Goal: Task Accomplishment & Management: Use online tool/utility

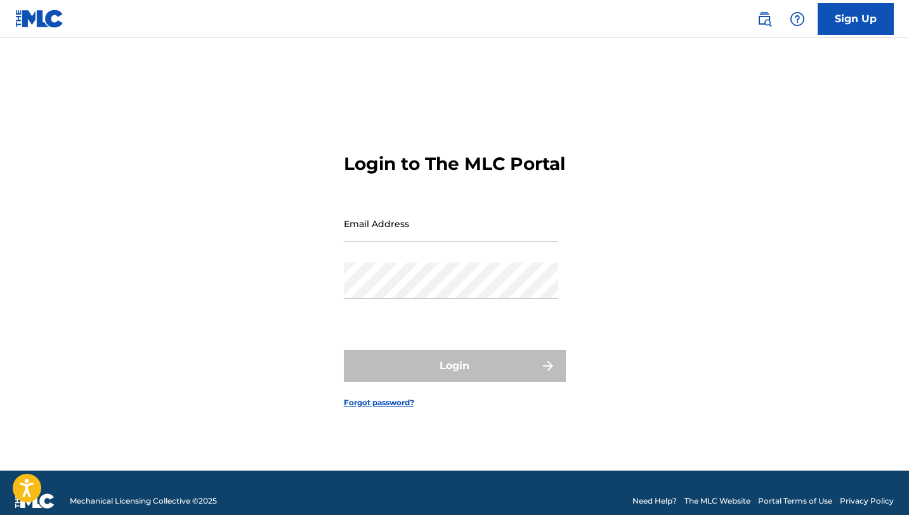
click at [379, 240] on input "Email Address" at bounding box center [451, 224] width 214 height 36
click at [383, 237] on input "Email Address" at bounding box center [451, 224] width 214 height 36
type input "[EMAIL_ADDRESS][DOMAIN_NAME]"
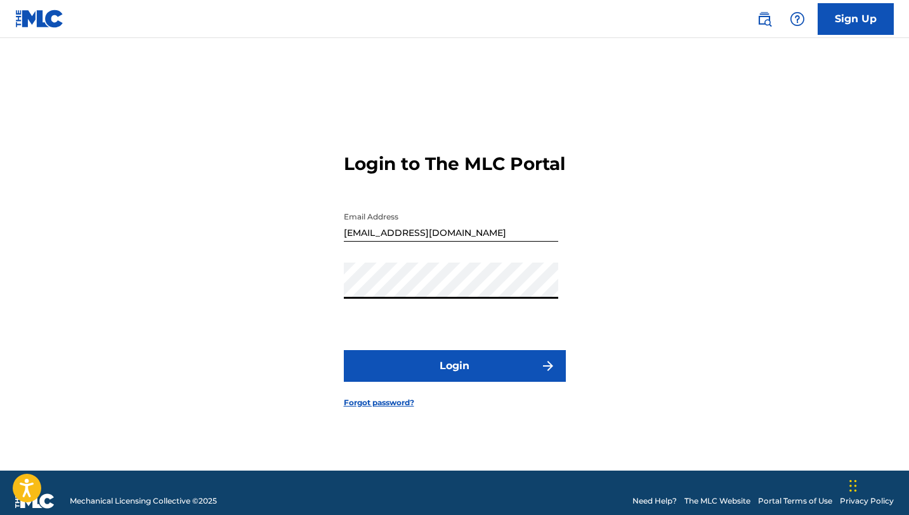
click at [458, 365] on button "Login" at bounding box center [455, 366] width 222 height 32
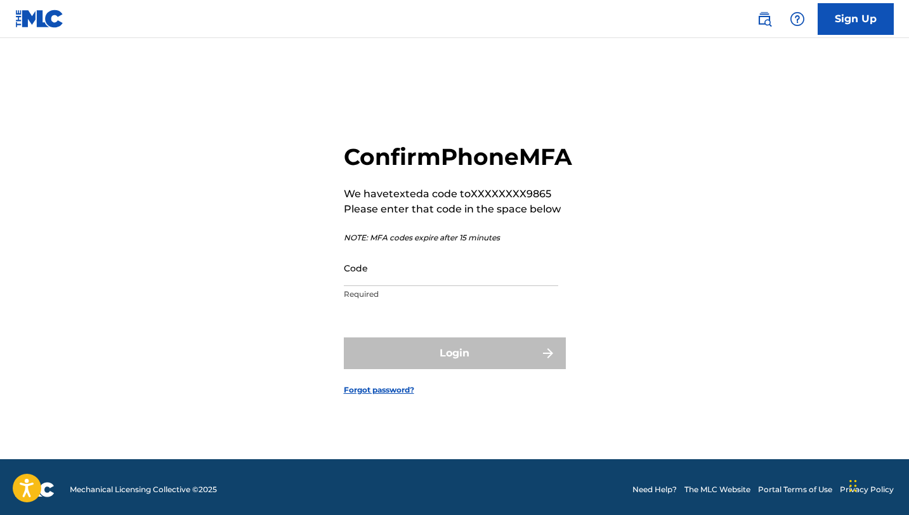
scroll to position [16, 0]
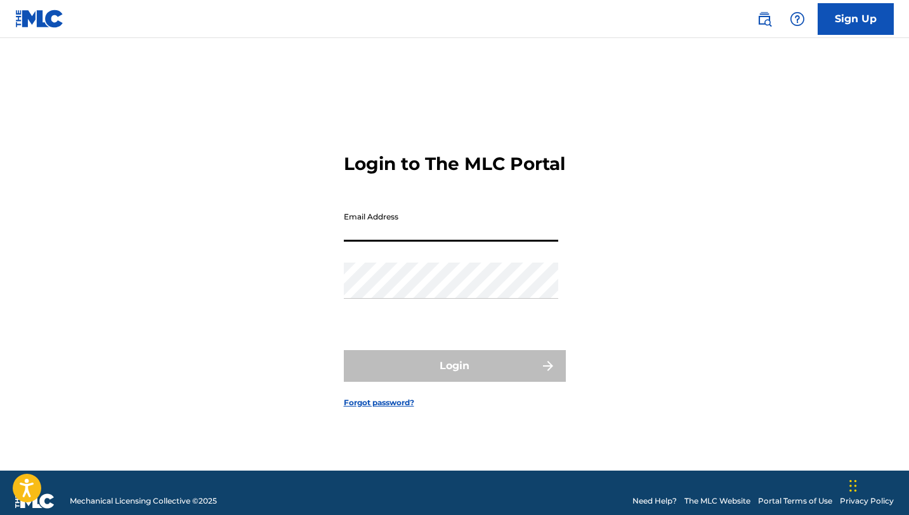
click at [393, 235] on input "Email Address" at bounding box center [451, 224] width 214 height 36
type input "[EMAIL_ADDRESS][DOMAIN_NAME]"
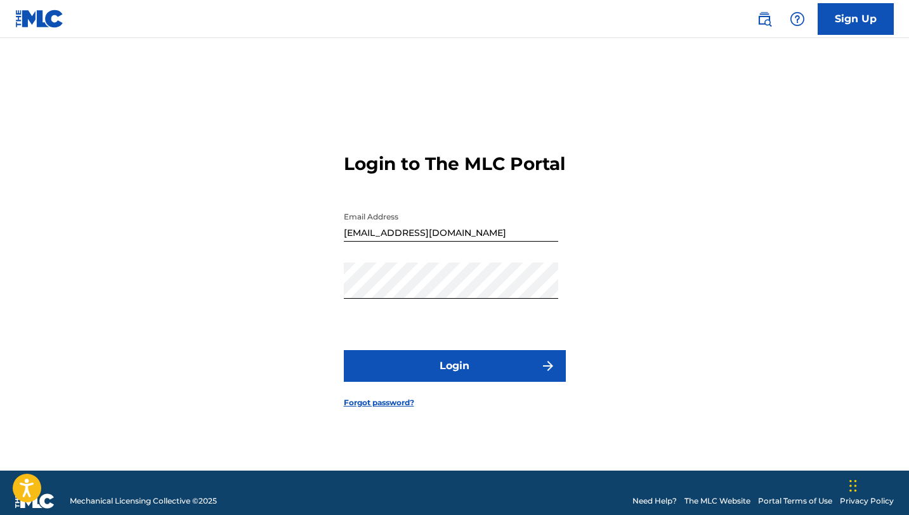
click at [513, 369] on button "Login" at bounding box center [455, 366] width 222 height 32
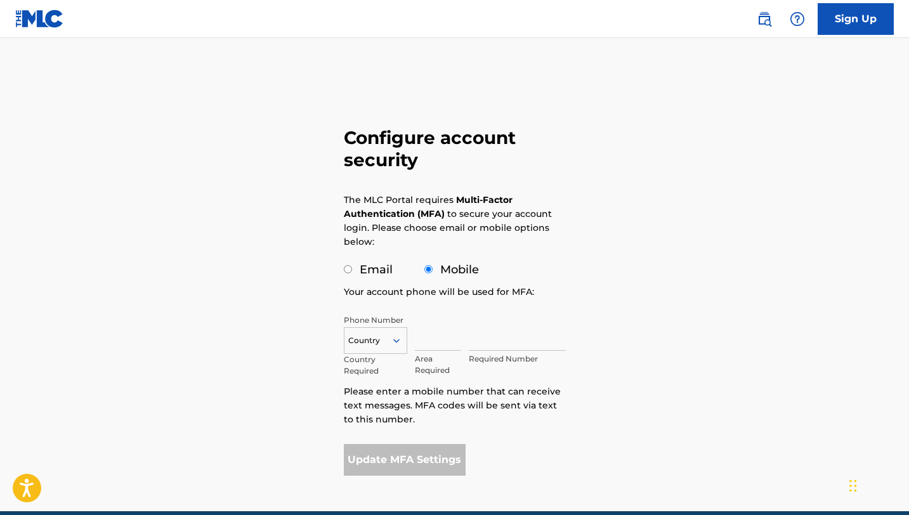
click at [348, 268] on input "Email" at bounding box center [348, 269] width 8 height 8
radio input "true"
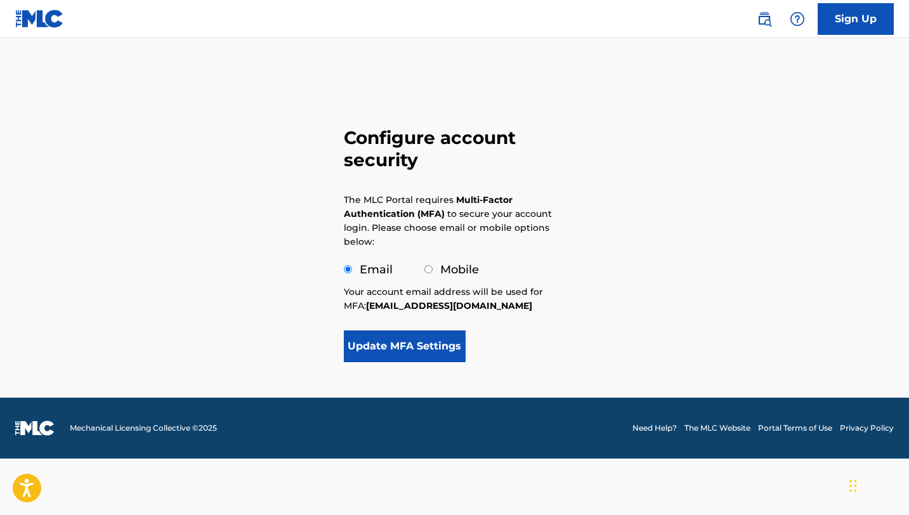
click at [416, 346] on button "Update MFA Settings" at bounding box center [405, 347] width 122 height 32
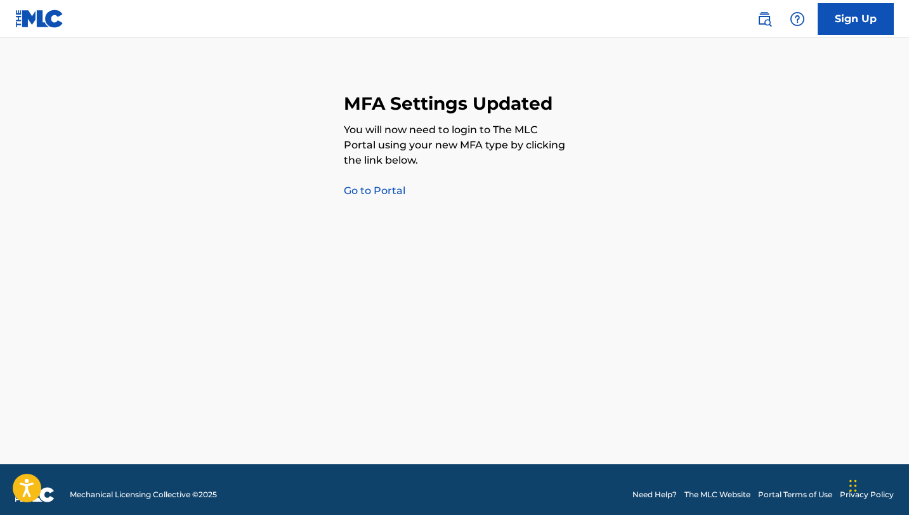
click at [384, 190] on link "Go to Portal" at bounding box center [375, 191] width 62 height 12
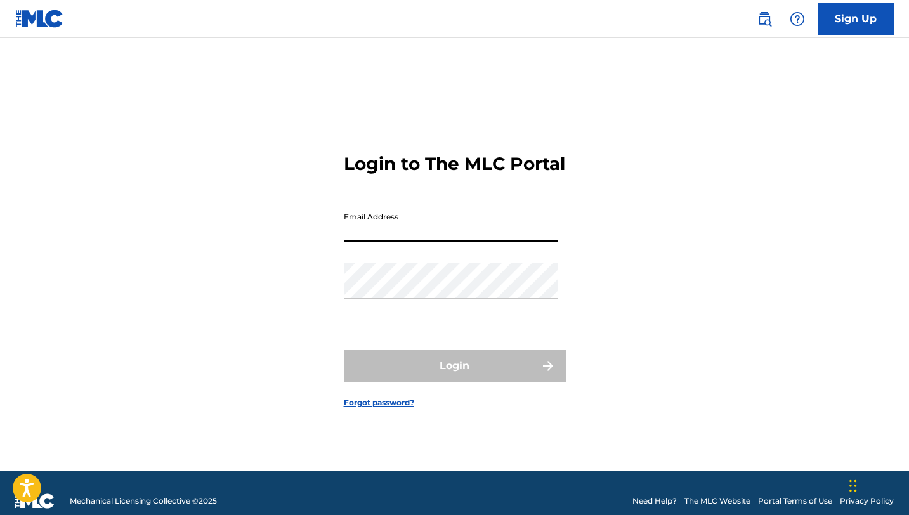
click at [388, 232] on input "Email Address" at bounding box center [451, 224] width 214 height 36
type input "[EMAIL_ADDRESS][DOMAIN_NAME]"
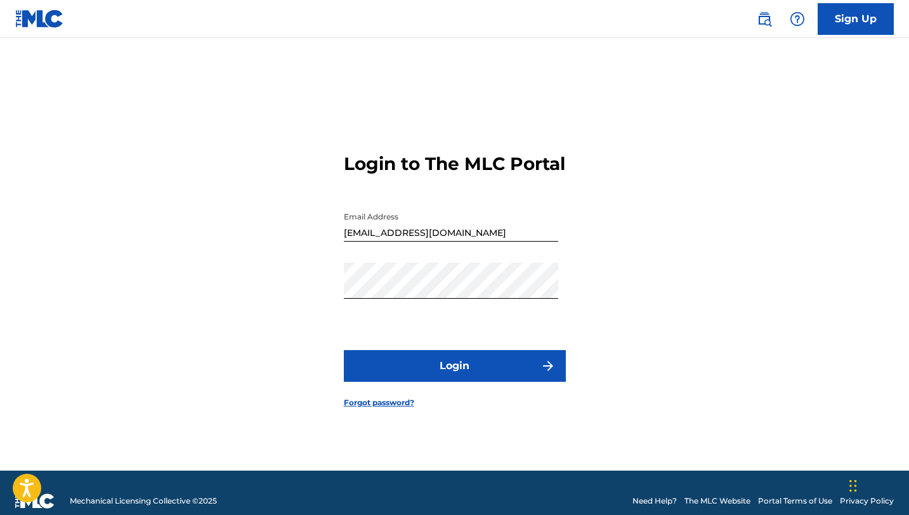
click at [542, 372] on img "submit" at bounding box center [547, 365] width 15 height 15
click at [529, 369] on button "Login" at bounding box center [455, 366] width 222 height 32
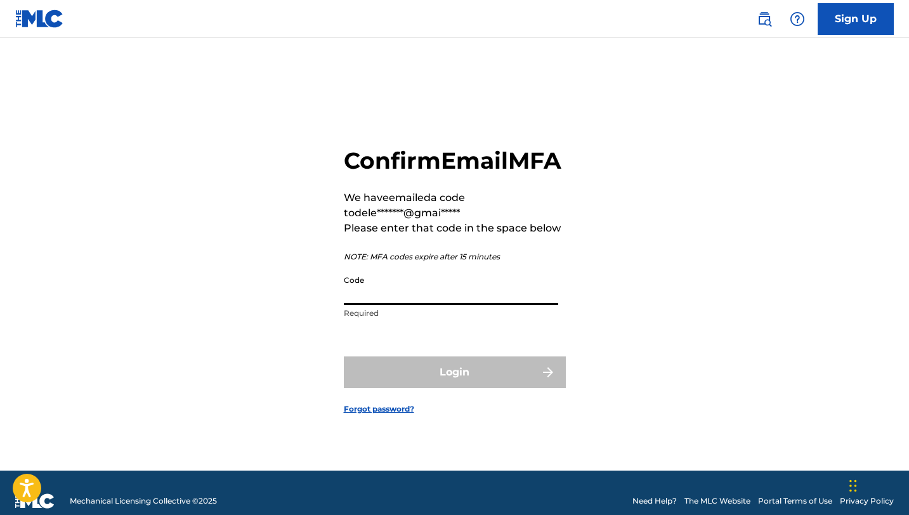
click at [417, 305] on input "Code" at bounding box center [451, 287] width 214 height 36
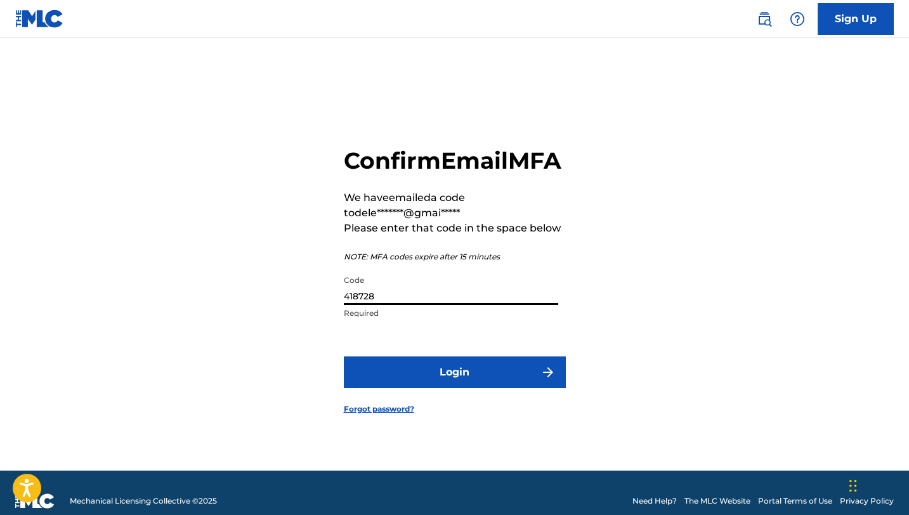
type input "418728"
click at [544, 380] on img "submit" at bounding box center [547, 372] width 15 height 15
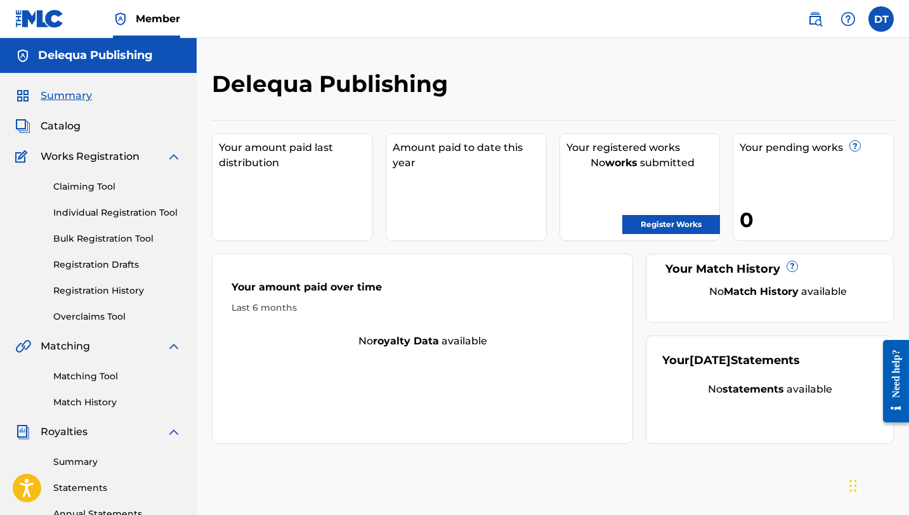
click at [98, 185] on link "Claiming Tool" at bounding box center [117, 186] width 128 height 13
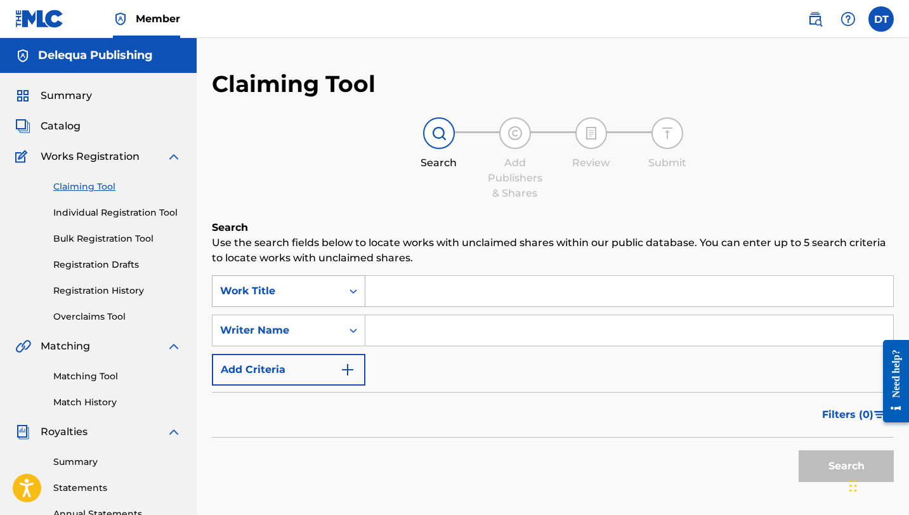
click at [347, 289] on icon "Search Form" at bounding box center [353, 291] width 13 height 13
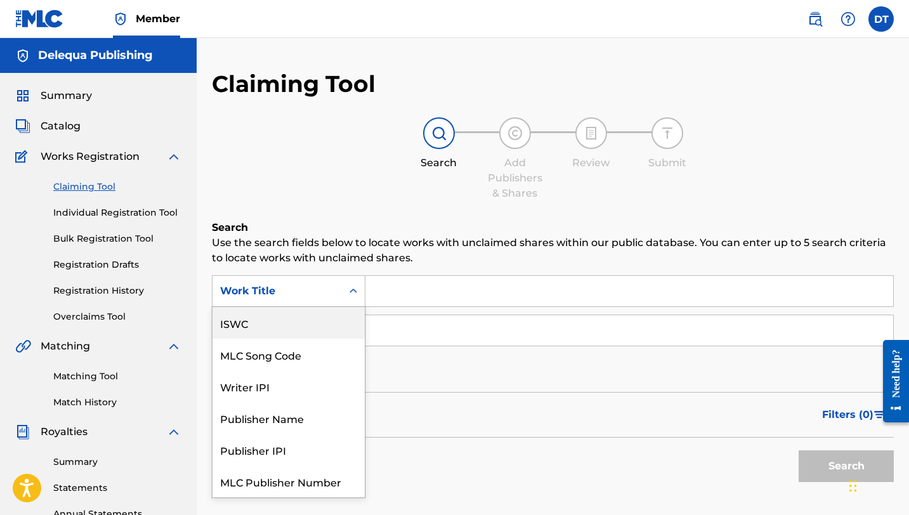
click at [251, 323] on div "ISWC" at bounding box center [289, 323] width 152 height 32
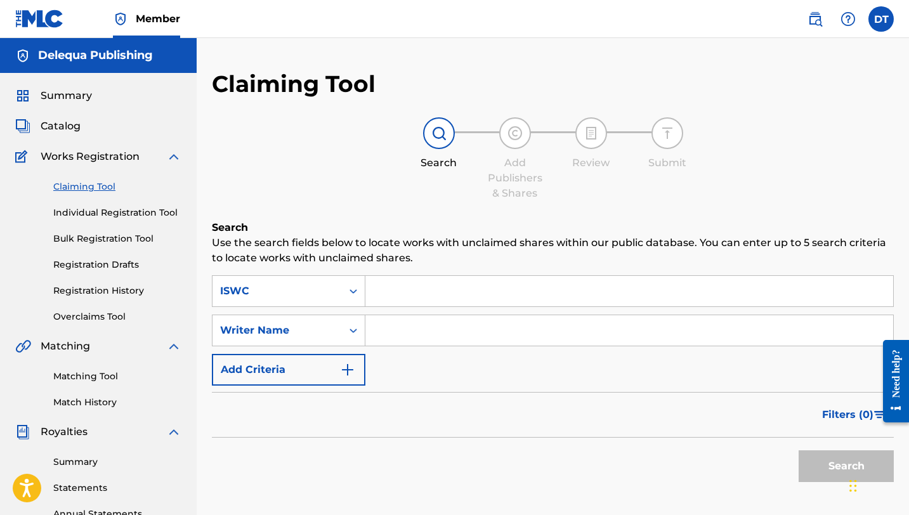
click at [409, 288] on input "Search Form" at bounding box center [629, 291] width 528 height 30
paste input "T-318.686.213-1"
type input "T-318.686.213-1"
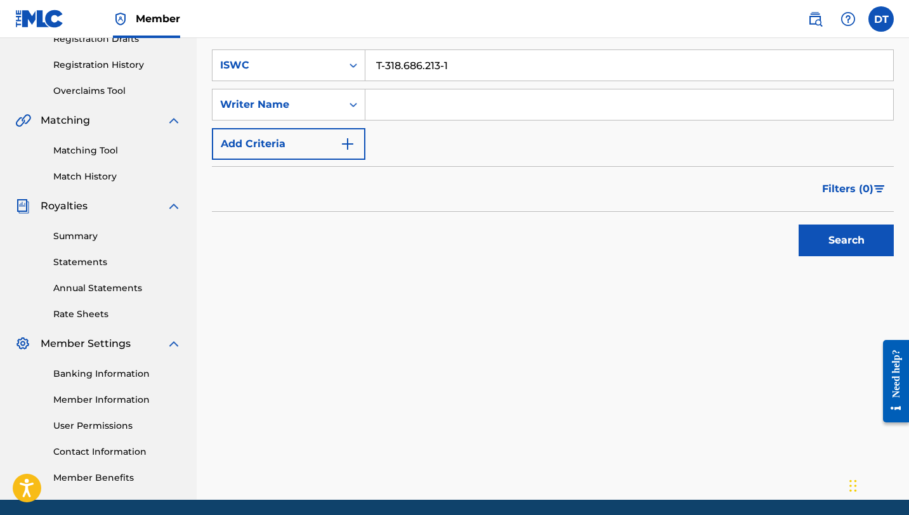
scroll to position [272, 0]
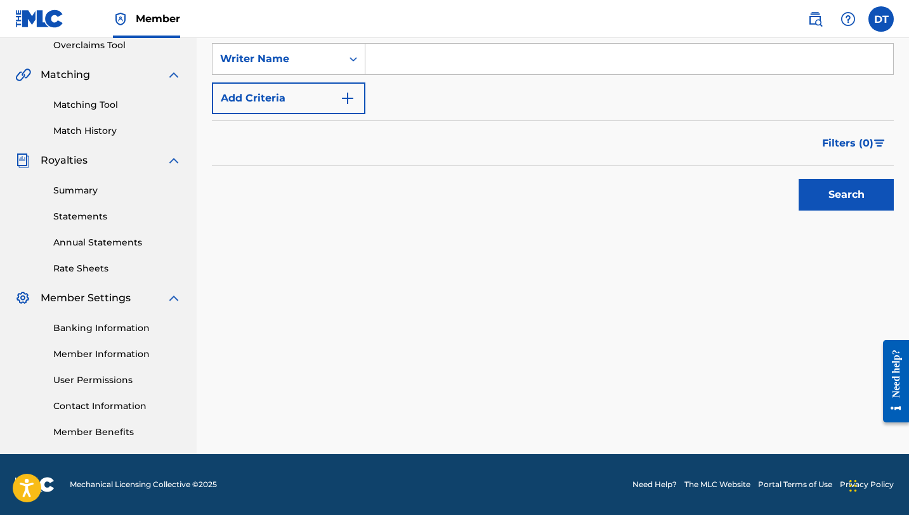
click at [541, 305] on div "Claiming Tool Search Add Publishers & Shares Review Submit Search Use the searc…" at bounding box center [553, 126] width 712 height 656
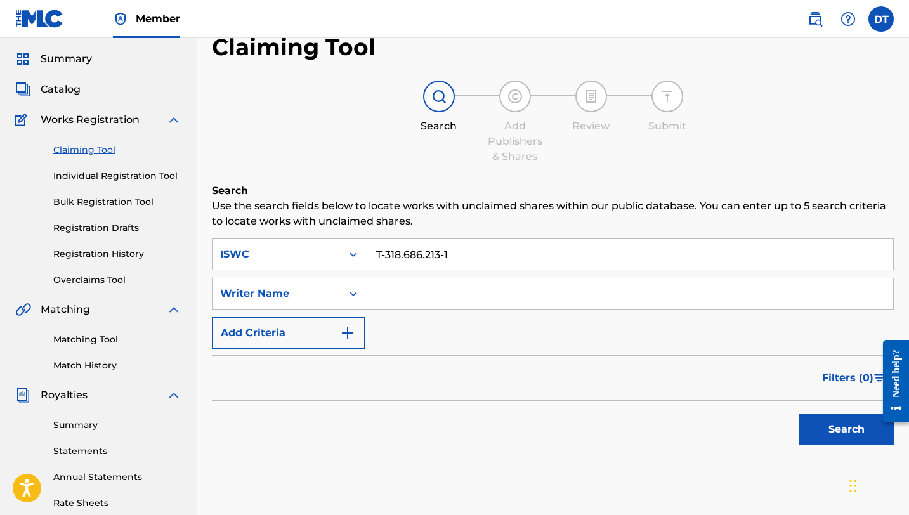
scroll to position [0, 0]
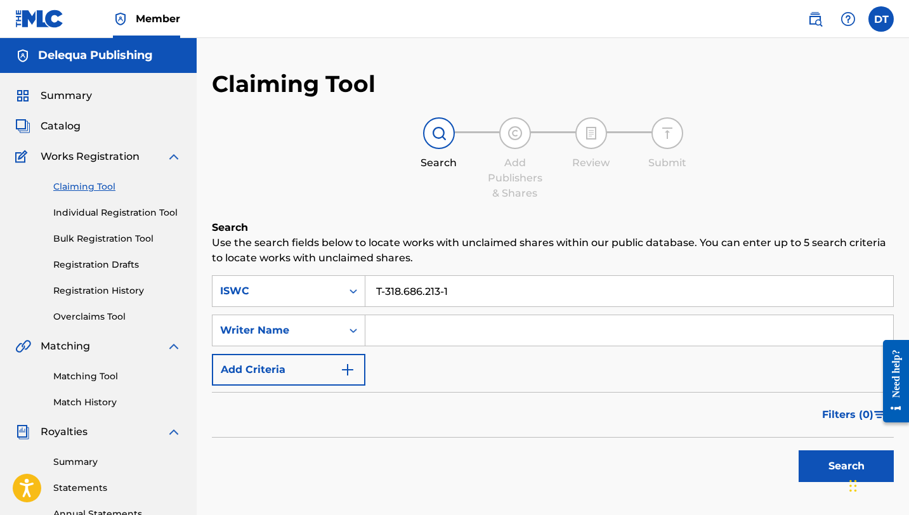
click at [468, 296] on input "T-318.686.213-1" at bounding box center [629, 291] width 528 height 30
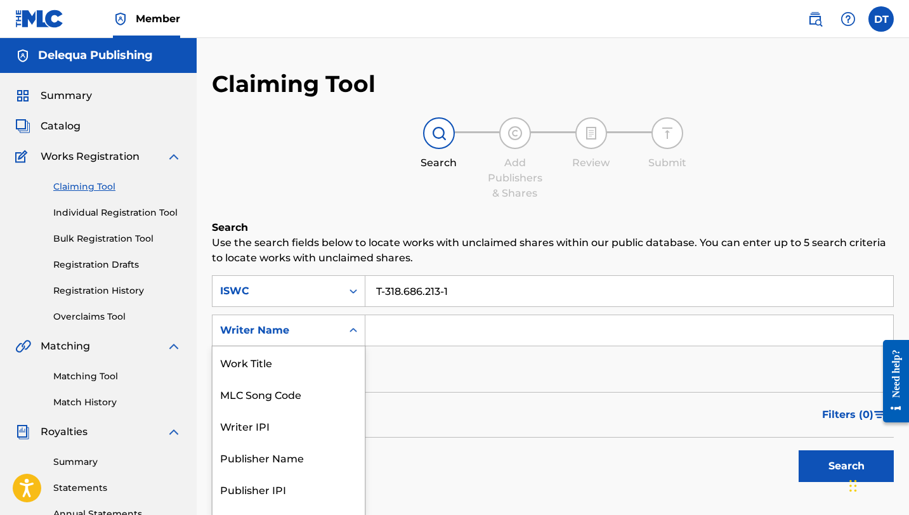
scroll to position [20, 0]
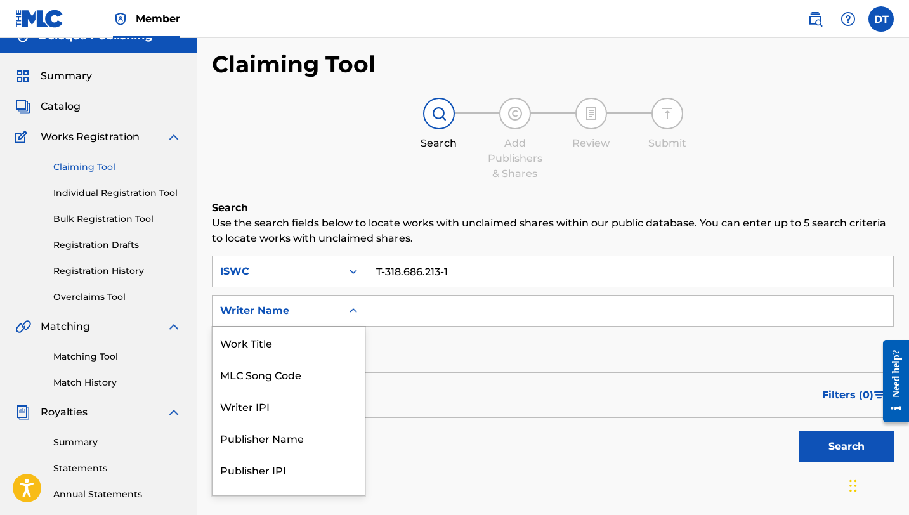
click at [351, 327] on div "Writer Name selected, 7 of 7. 7 results available. Use Up and Down to choose op…" at bounding box center [289, 311] width 154 height 32
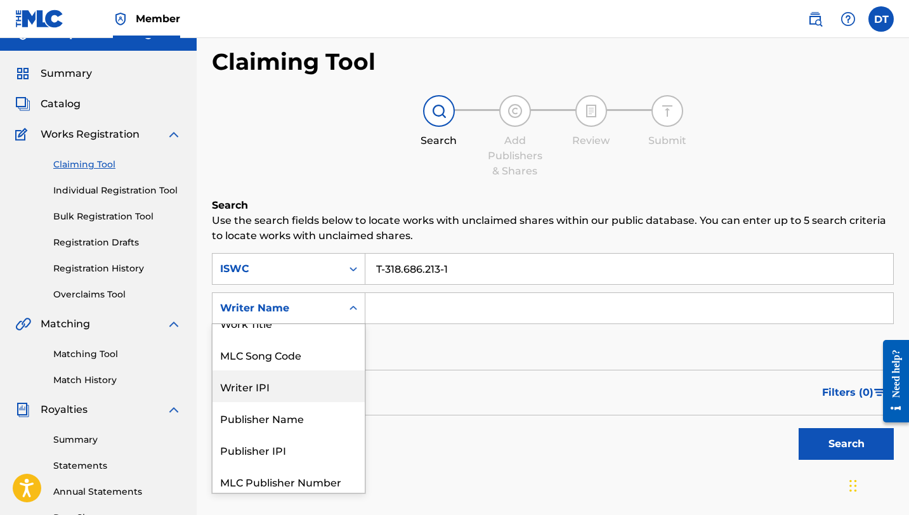
scroll to position [0, 0]
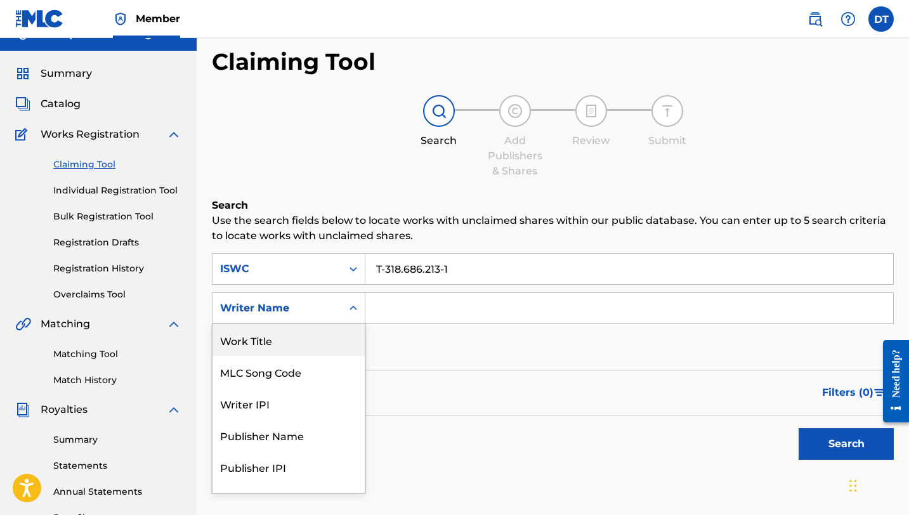
click at [294, 343] on div "Work Title" at bounding box center [289, 340] width 152 height 32
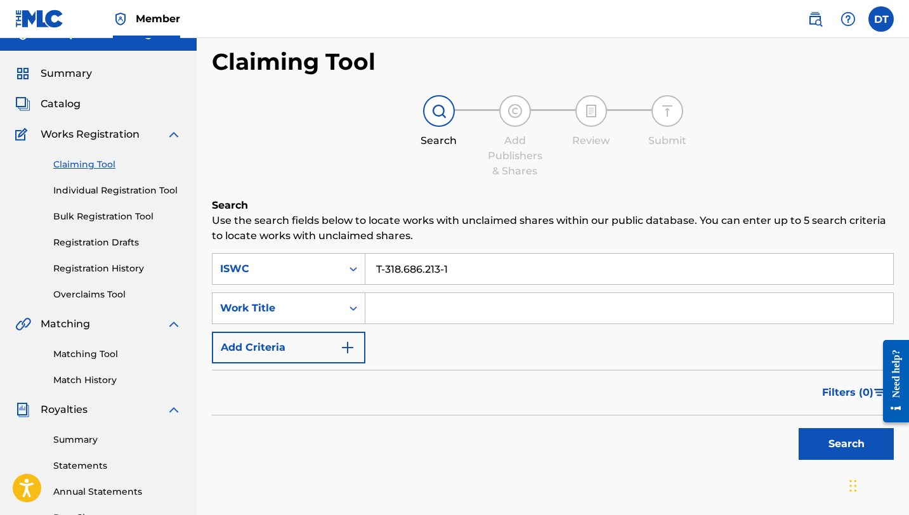
click at [395, 308] on input "Search Form" at bounding box center [629, 308] width 528 height 30
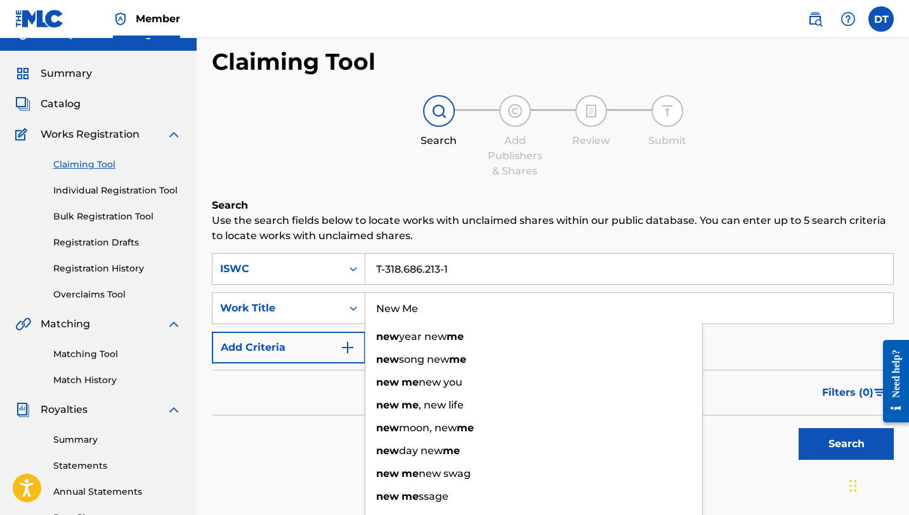
type input "New Me"
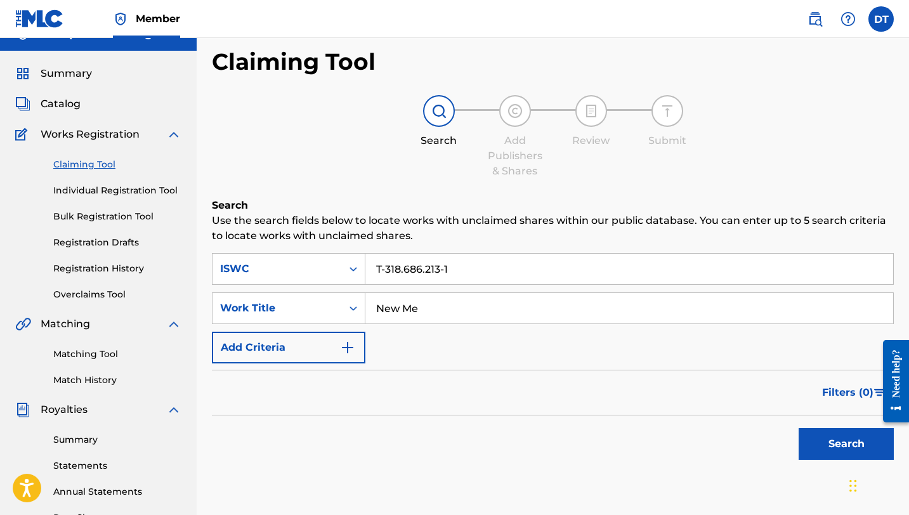
click at [278, 469] on div "Search Use the search fields below to locate works with unclaimed shares within…" at bounding box center [553, 364] width 682 height 332
click at [353, 343] on img "Search Form" at bounding box center [347, 347] width 15 height 15
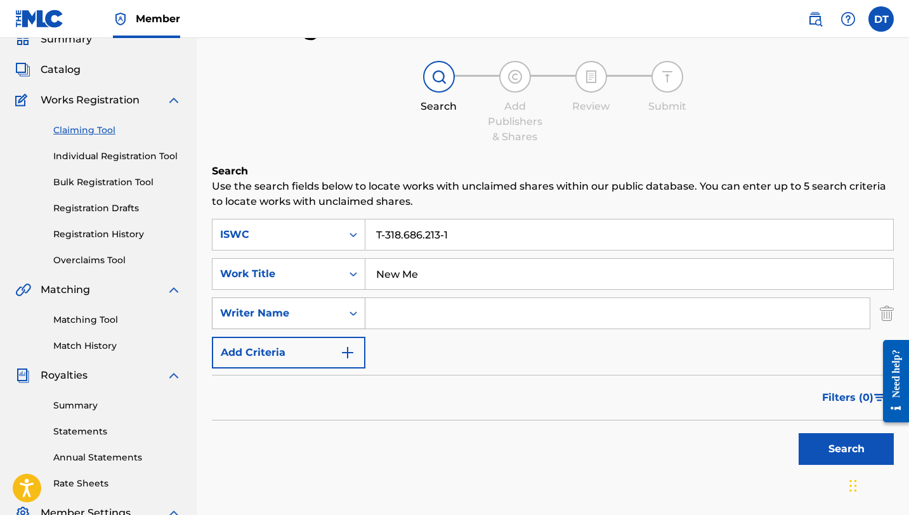
click at [348, 329] on div "Writer Name" at bounding box center [289, 314] width 154 height 32
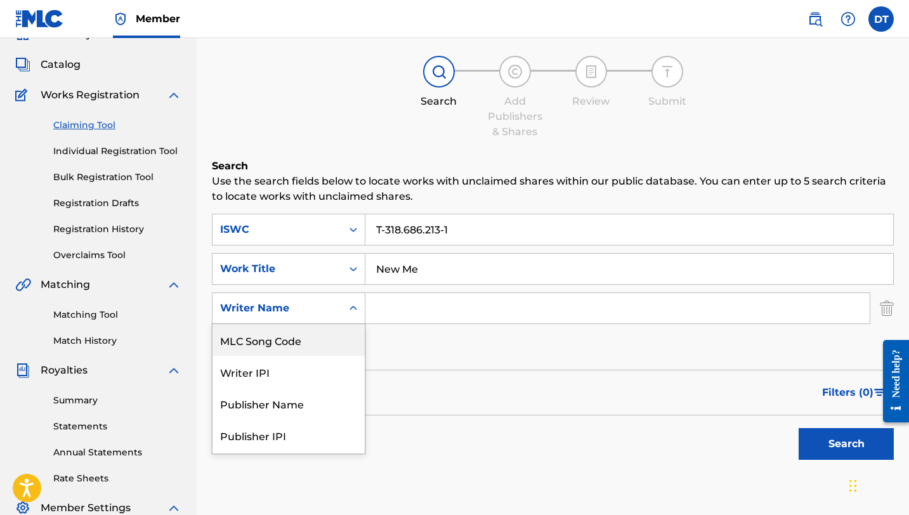
scroll to position [61, 0]
click at [299, 344] on div "Publisher Name" at bounding box center [289, 343] width 152 height 32
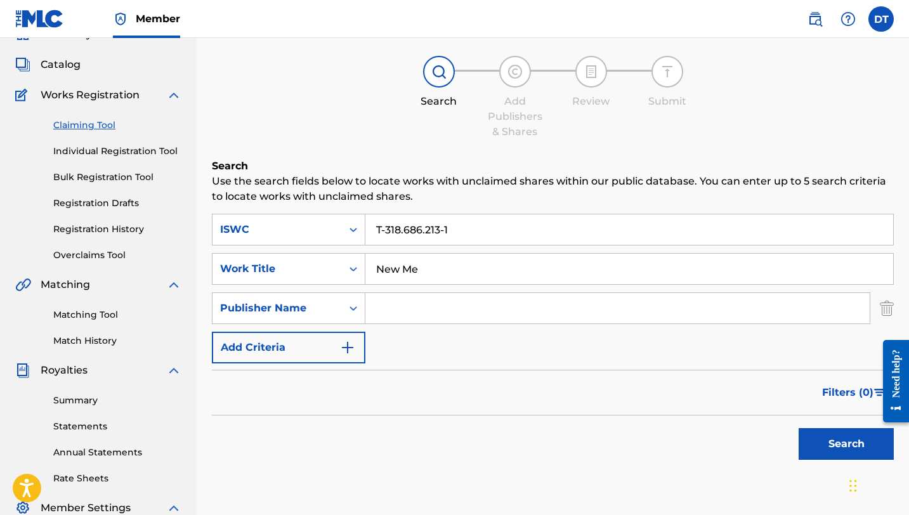
click at [404, 309] on input "Search Form" at bounding box center [617, 308] width 504 height 30
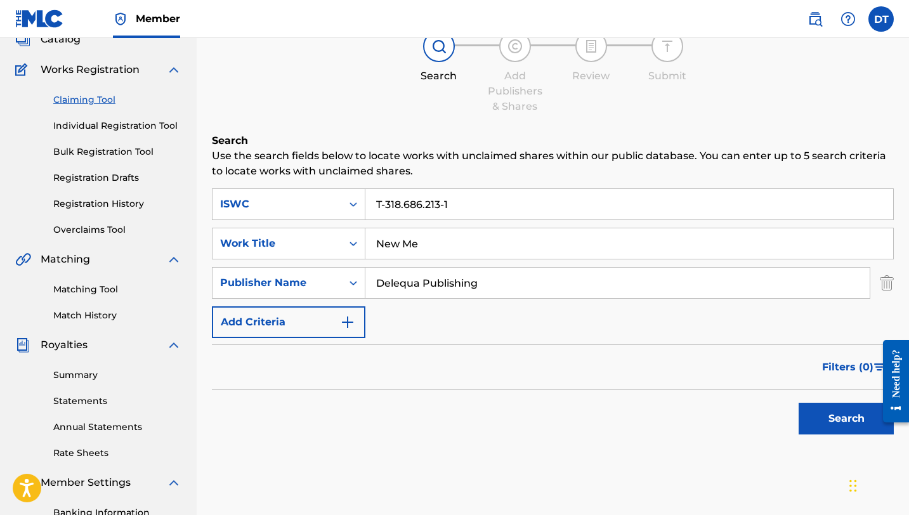
scroll to position [0, 0]
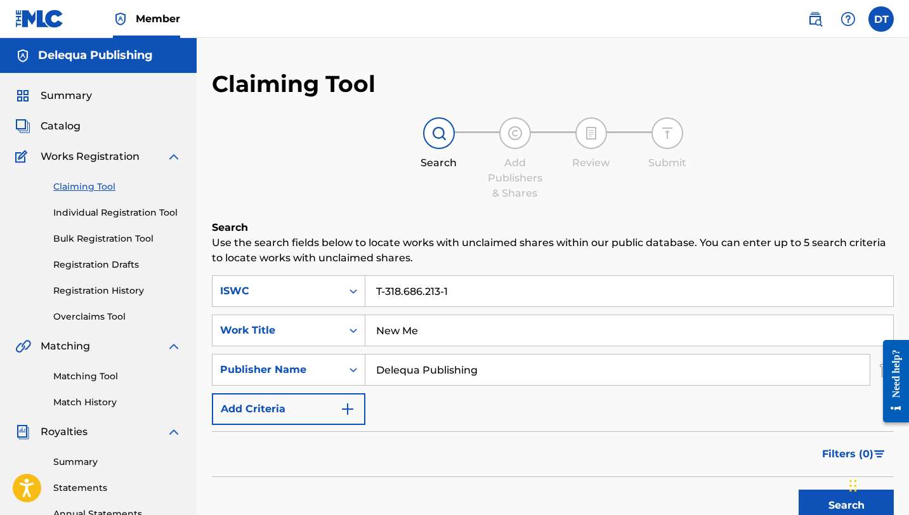
type input "Delequa Publishing"
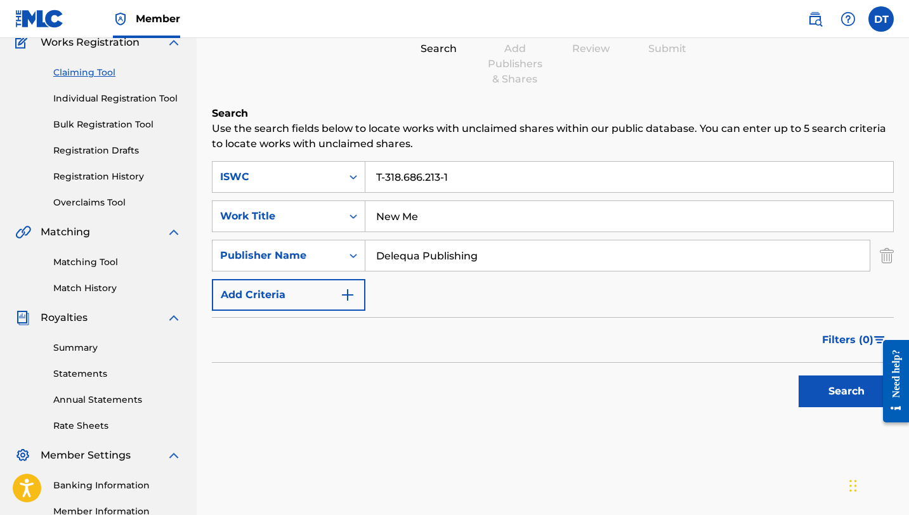
scroll to position [70, 0]
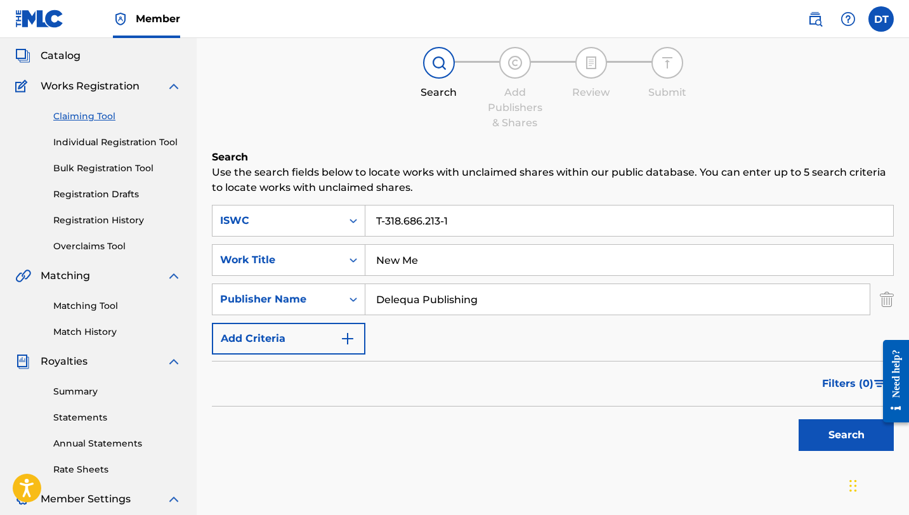
click at [103, 146] on link "Individual Registration Tool" at bounding box center [117, 142] width 128 height 13
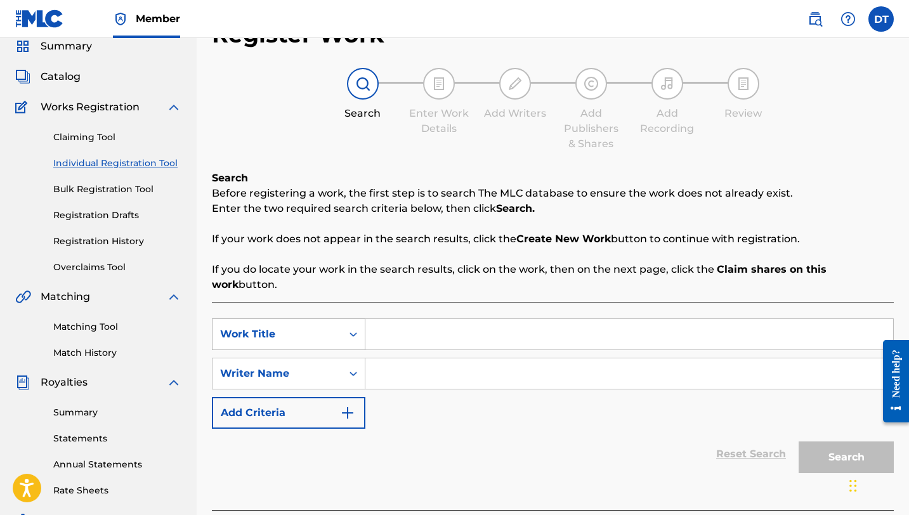
click at [358, 350] on div "Work Title" at bounding box center [289, 334] width 154 height 32
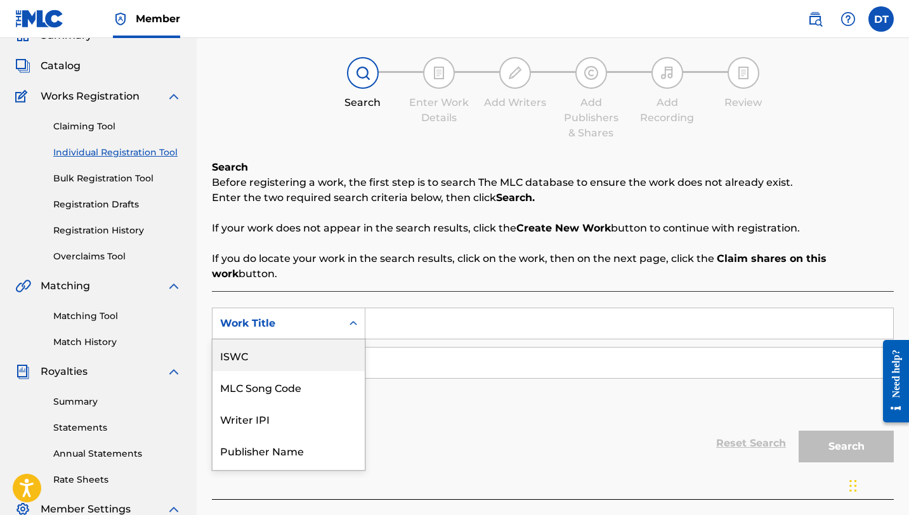
click at [266, 339] on div "ISWC" at bounding box center [289, 355] width 152 height 32
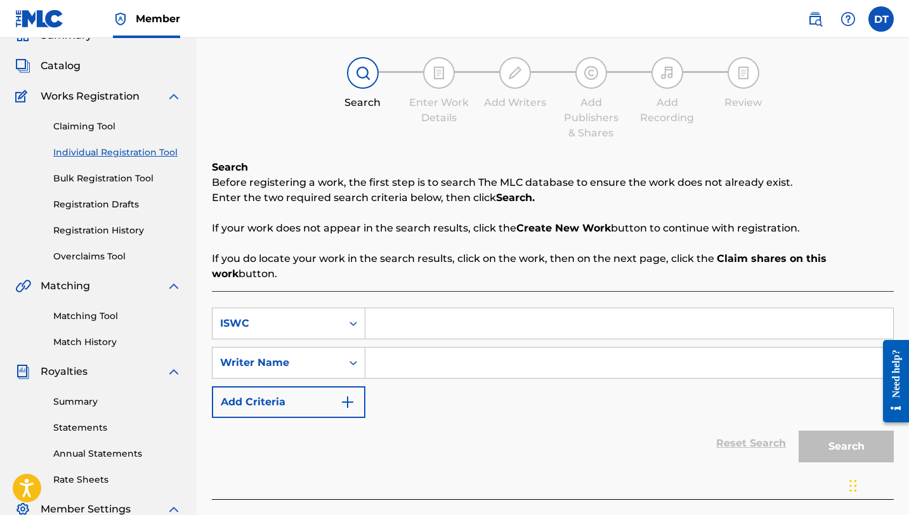
click at [402, 312] on input "Search Form" at bounding box center [629, 323] width 528 height 30
paste input "T-318.686.213-1"
type input "T-318.686.213-1"
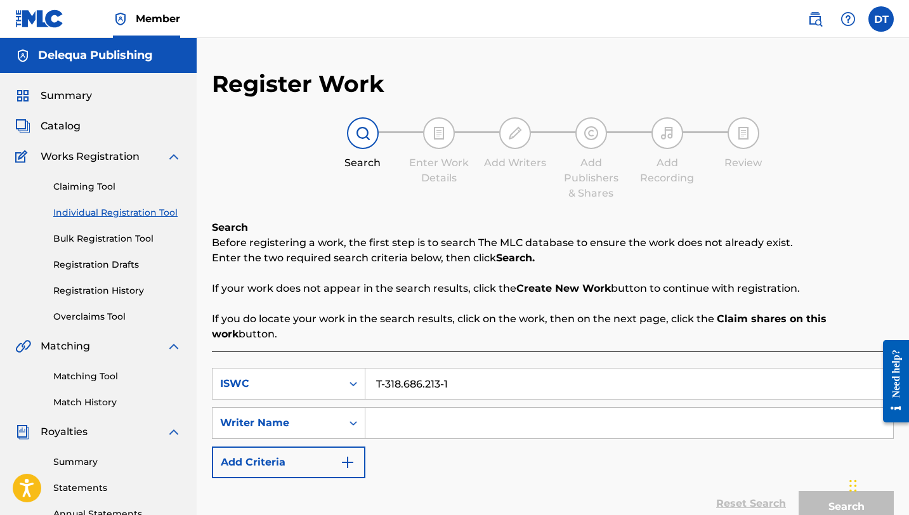
click at [414, 409] on input "Search Form" at bounding box center [629, 423] width 528 height 30
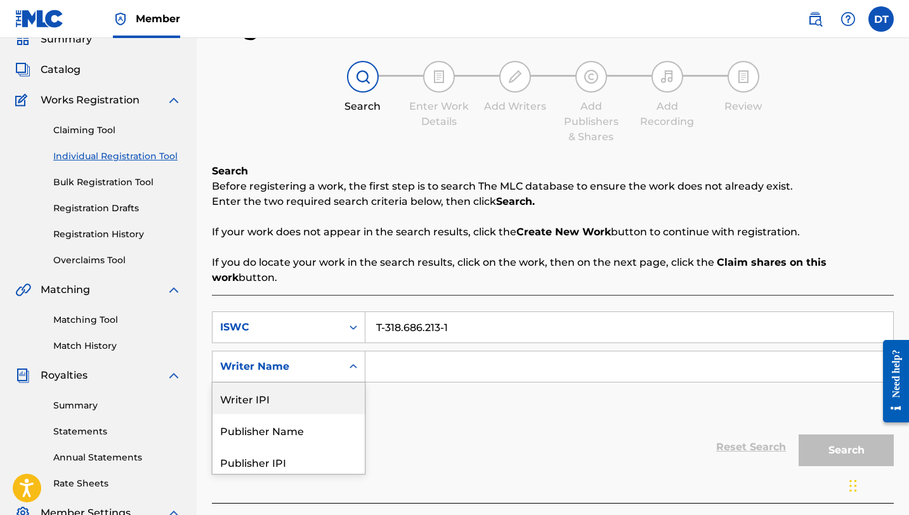
click at [349, 383] on div "Writer IPI, 1 of 5. 5 results available. Use Up and Down to choose options, pre…" at bounding box center [289, 367] width 154 height 32
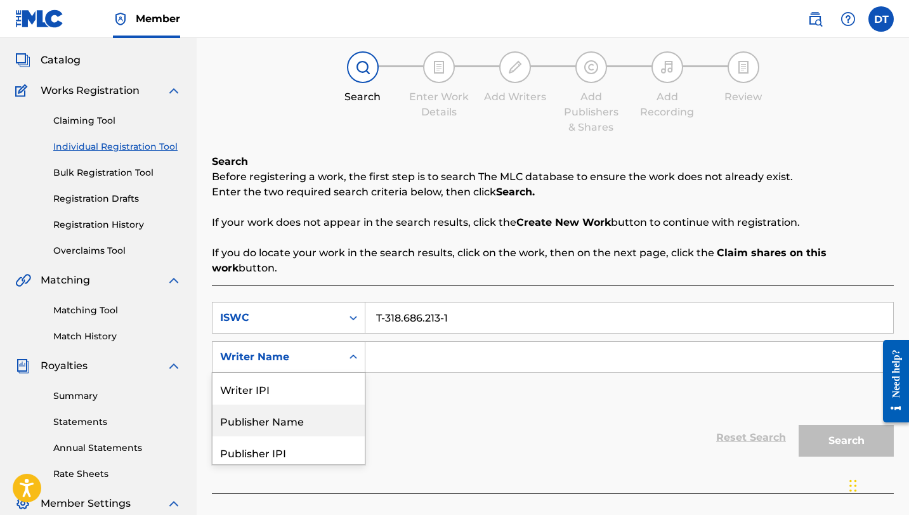
scroll to position [68, 0]
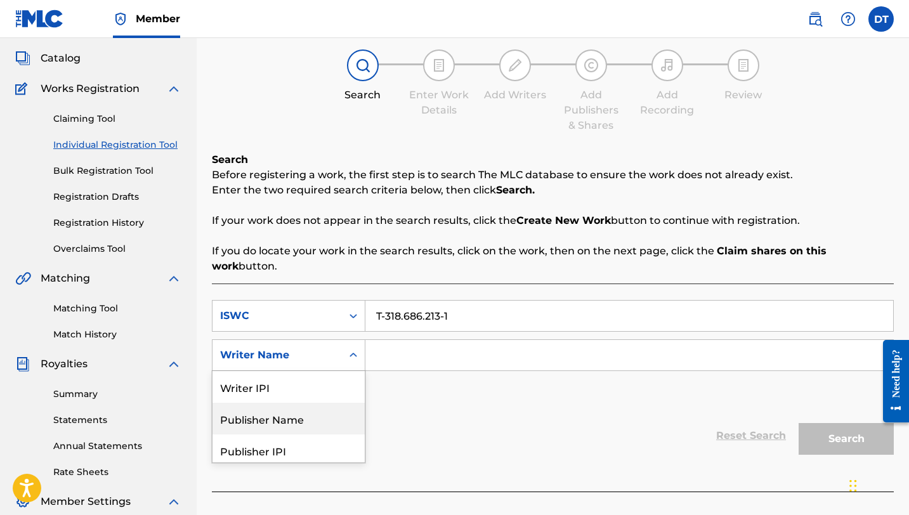
click at [284, 403] on div "Publisher Name" at bounding box center [289, 419] width 152 height 32
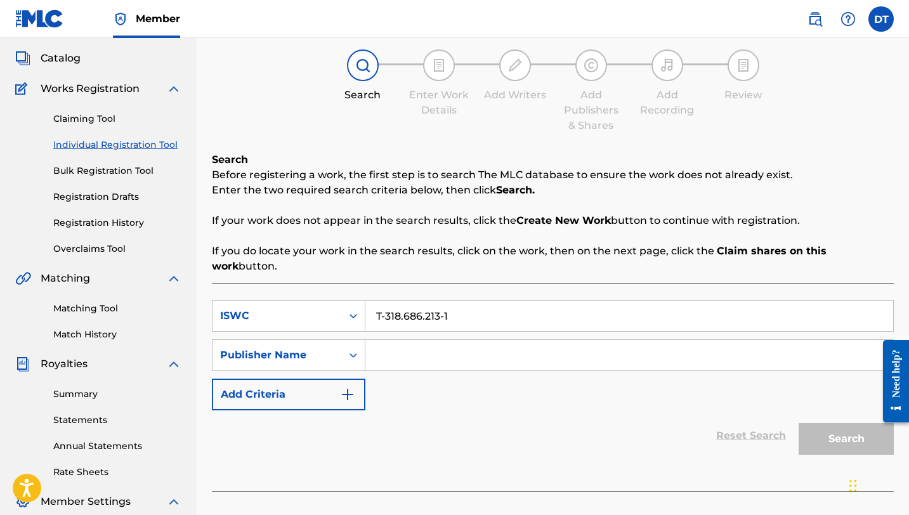
click at [405, 343] on input "Search Form" at bounding box center [629, 355] width 528 height 30
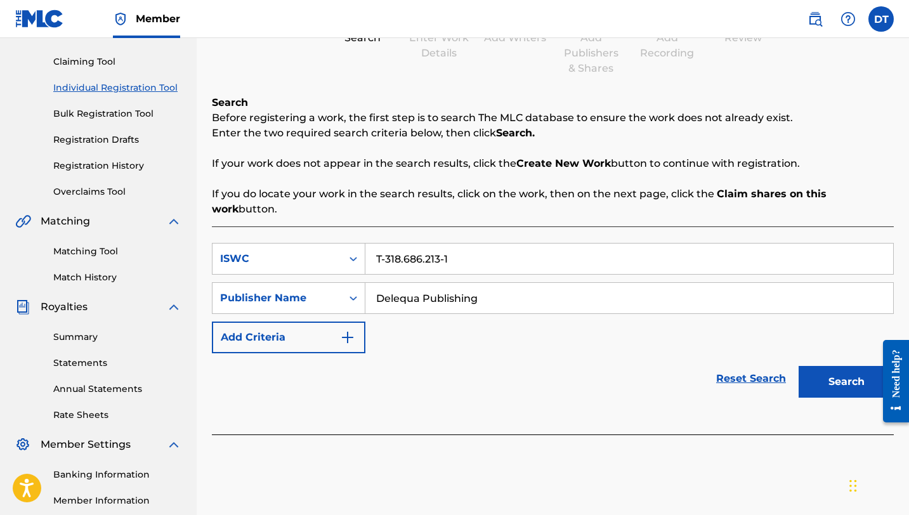
scroll to position [0, 0]
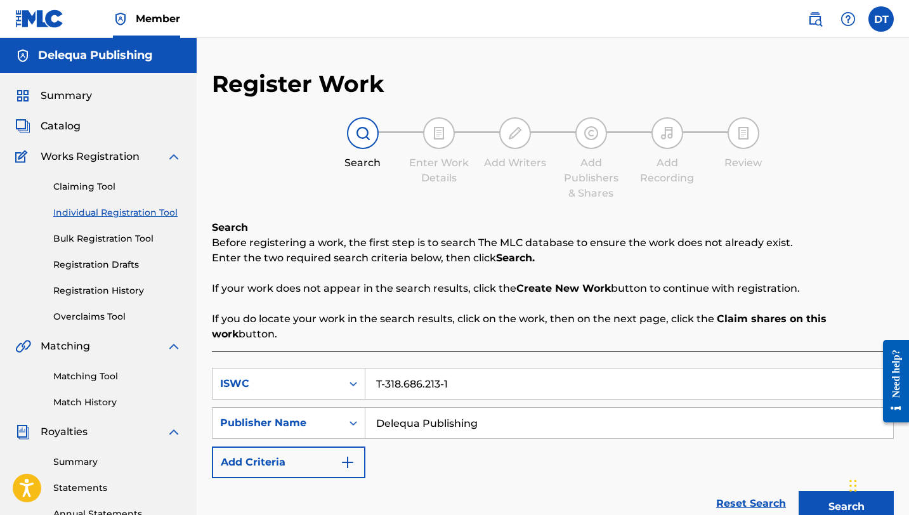
type input "Delequa Publishing"
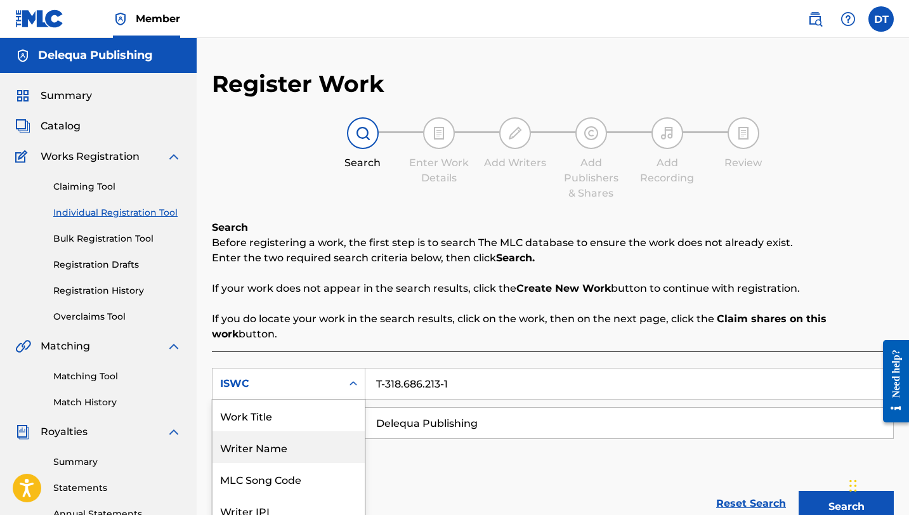
scroll to position [60, 0]
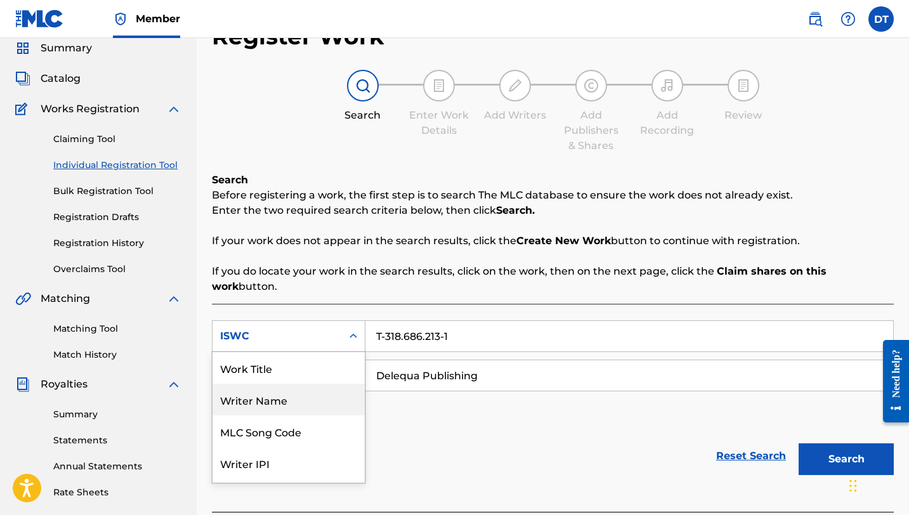
click at [349, 352] on div "Writer Name, 2 of 7. 7 results available. Use Up and Down to choose options, pr…" at bounding box center [289, 336] width 154 height 32
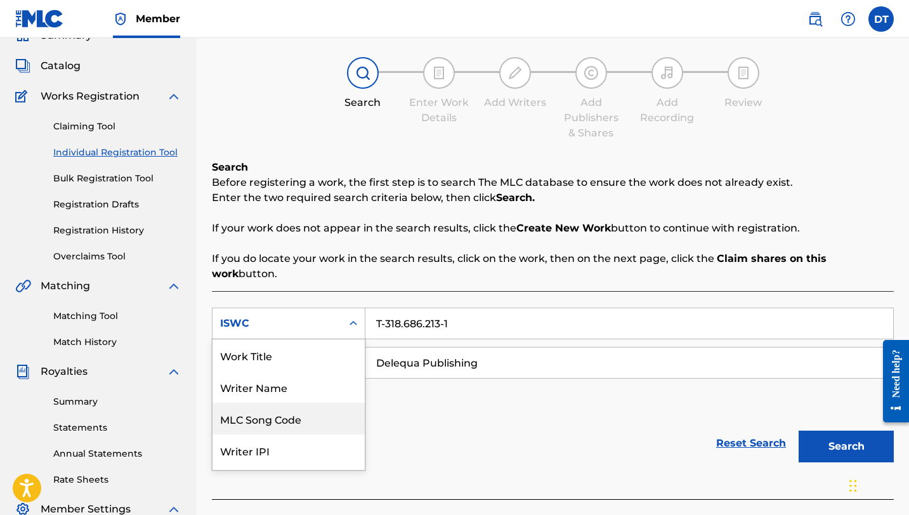
scroll to position [91, 0]
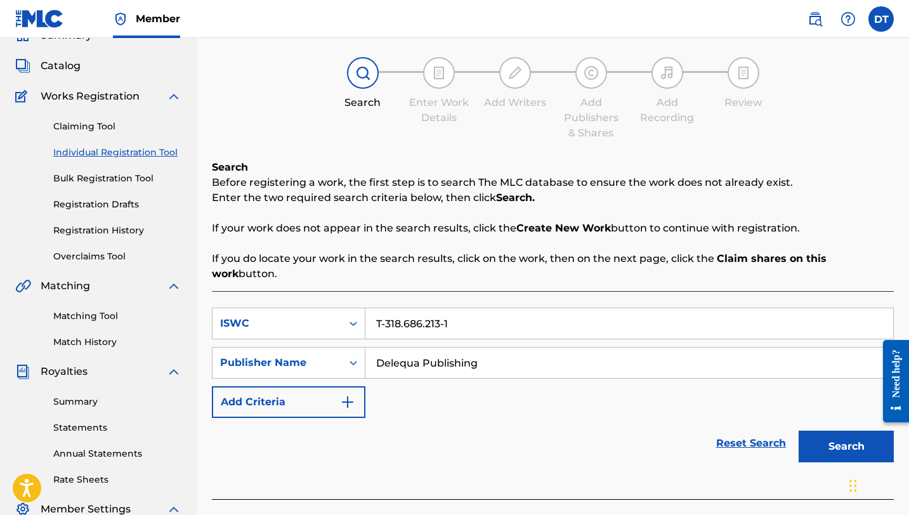
click at [425, 247] on div "Search Before registering a work, the first step is to search The MLC database …" at bounding box center [553, 221] width 682 height 122
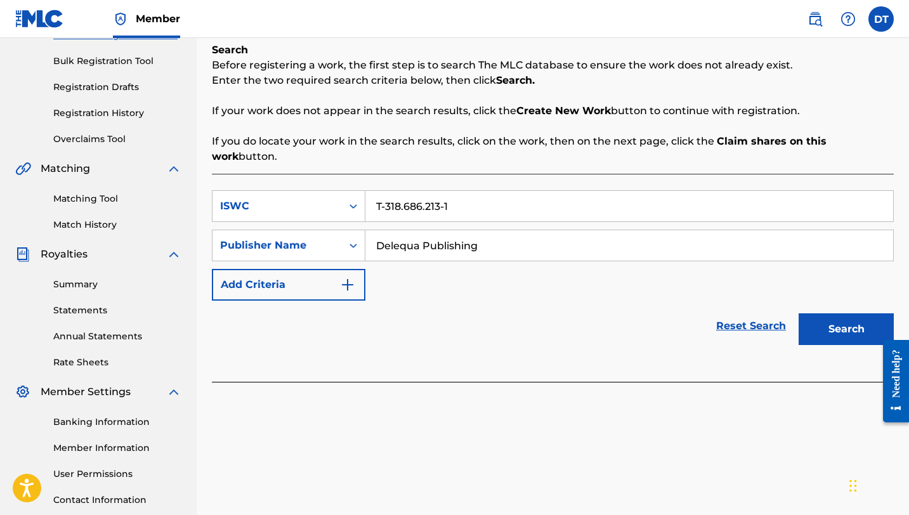
scroll to position [168, 0]
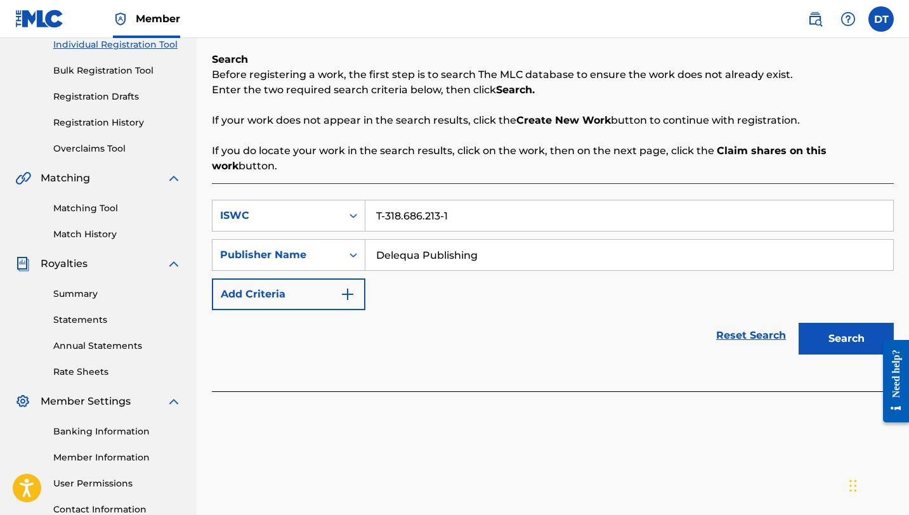
click at [836, 327] on button "Search" at bounding box center [846, 339] width 95 height 32
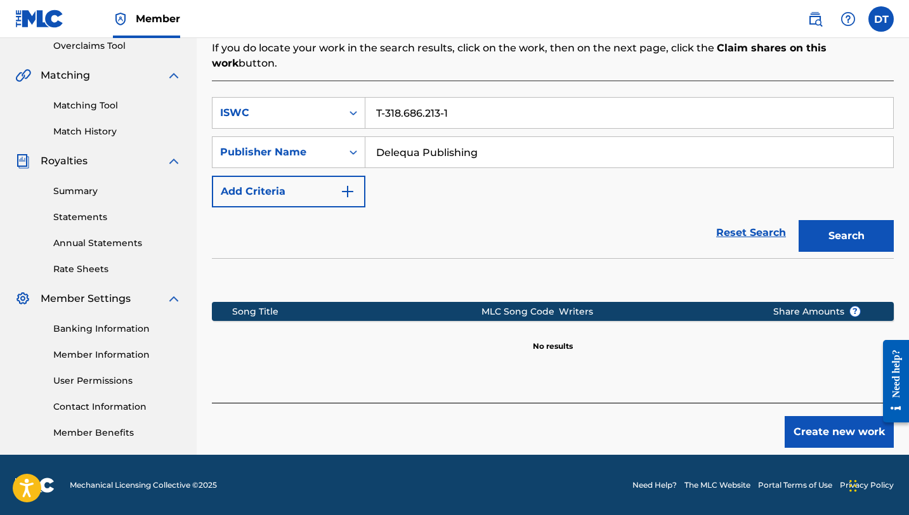
scroll to position [272, 0]
